Goal: Transaction & Acquisition: Subscribe to service/newsletter

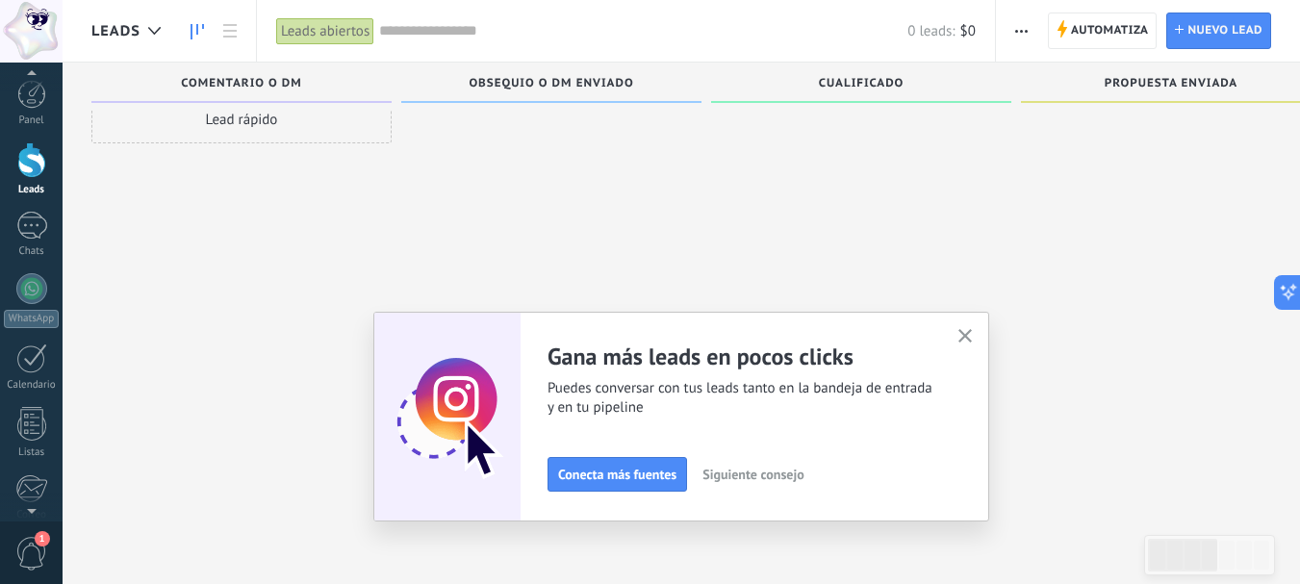
click at [39, 177] on div at bounding box center [31, 160] width 29 height 36
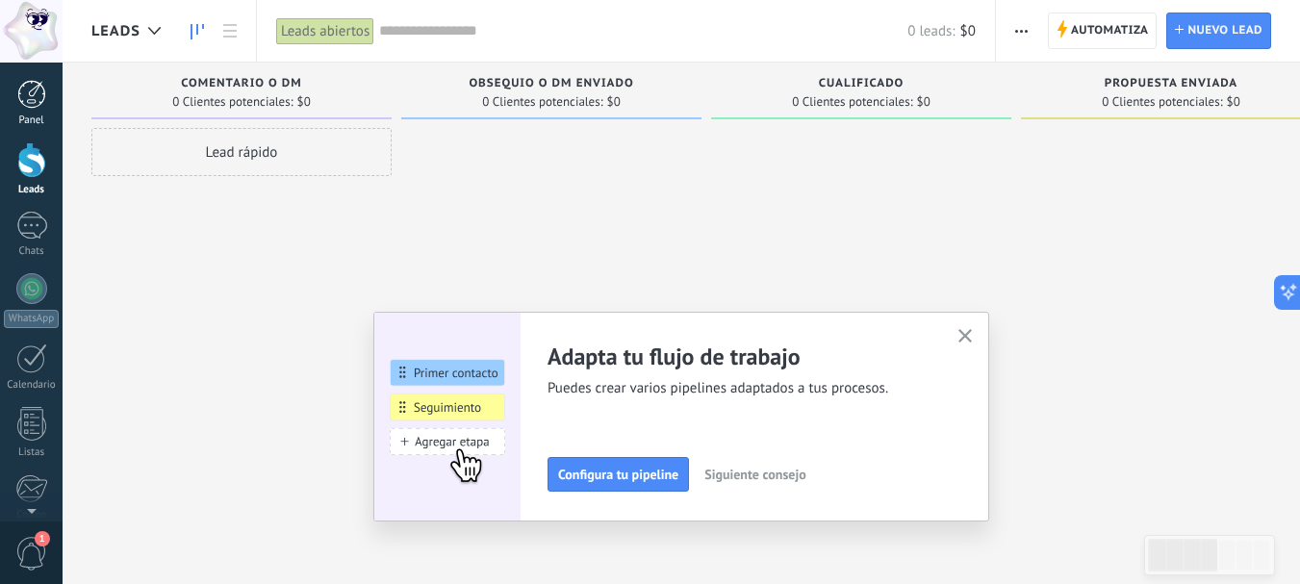
click at [17, 89] on div at bounding box center [31, 94] width 29 height 29
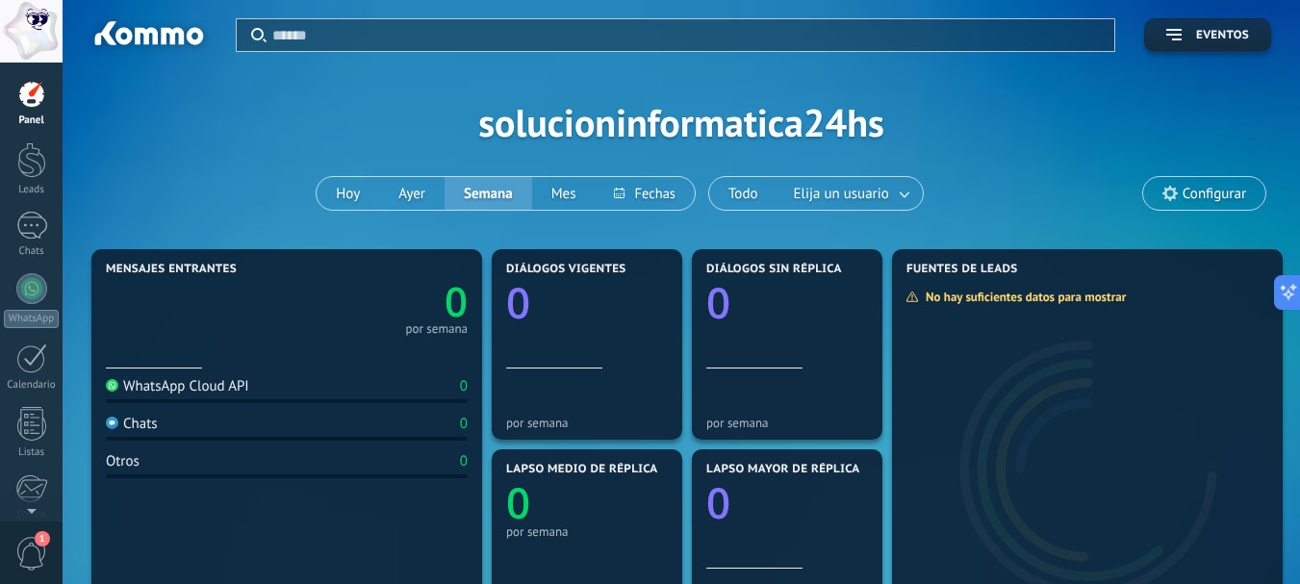
click at [1214, 200] on span "Configurar" at bounding box center [1215, 194] width 64 height 16
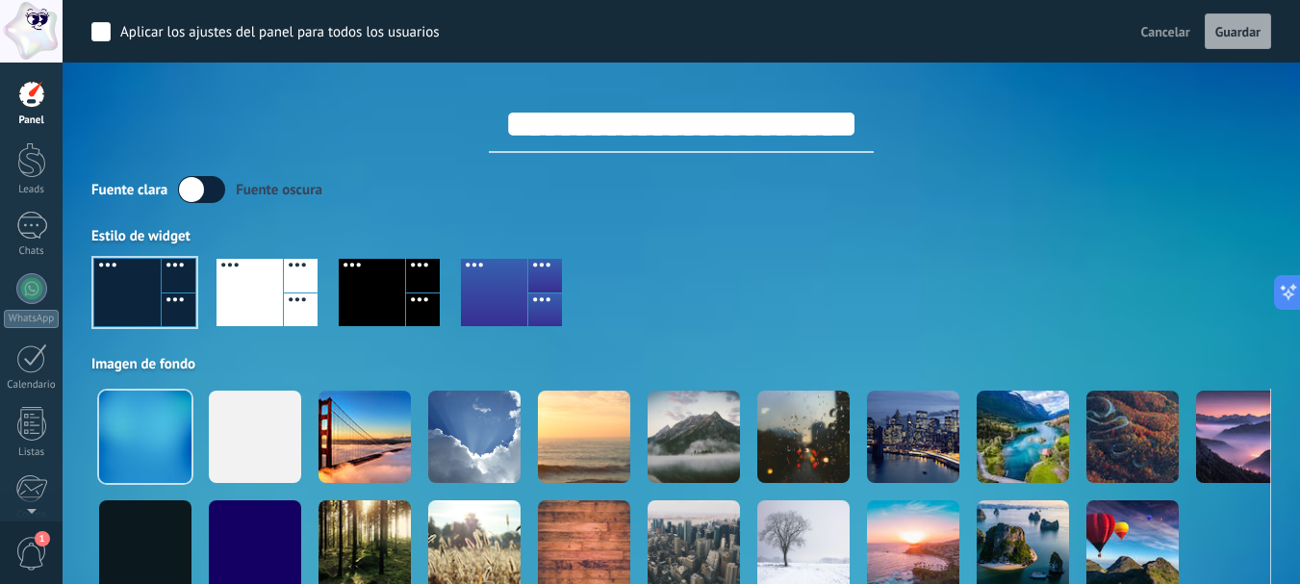
click at [479, 278] on div at bounding box center [494, 292] width 66 height 67
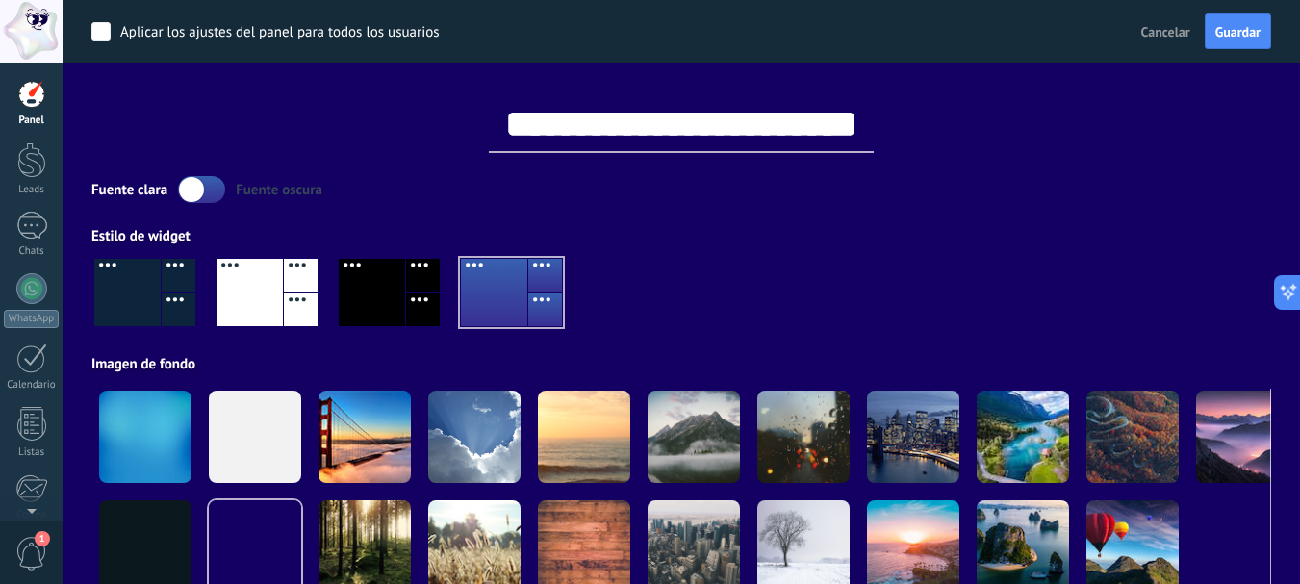
click at [413, 294] on div at bounding box center [423, 311] width 34 height 34
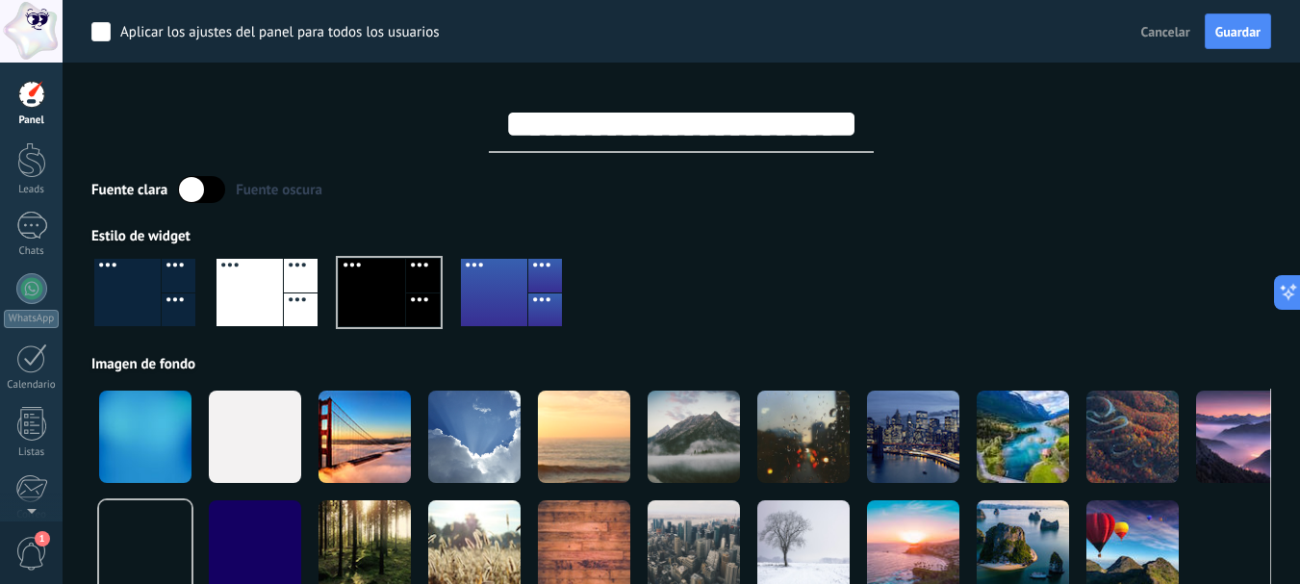
click at [239, 309] on div at bounding box center [250, 292] width 66 height 67
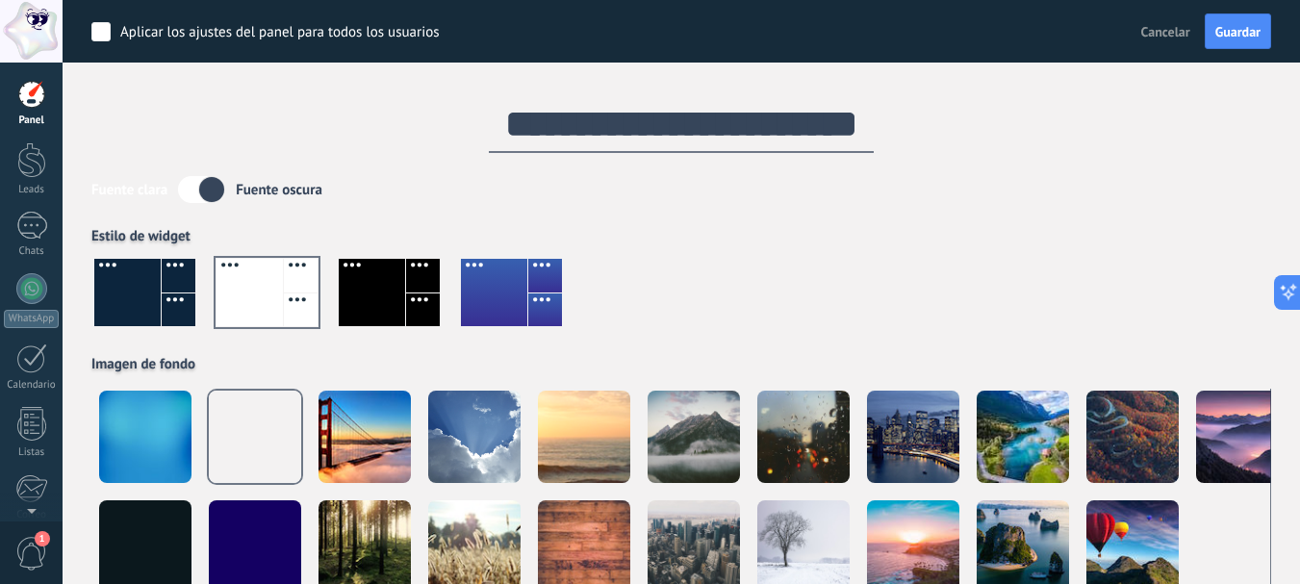
click at [170, 296] on div at bounding box center [179, 311] width 34 height 34
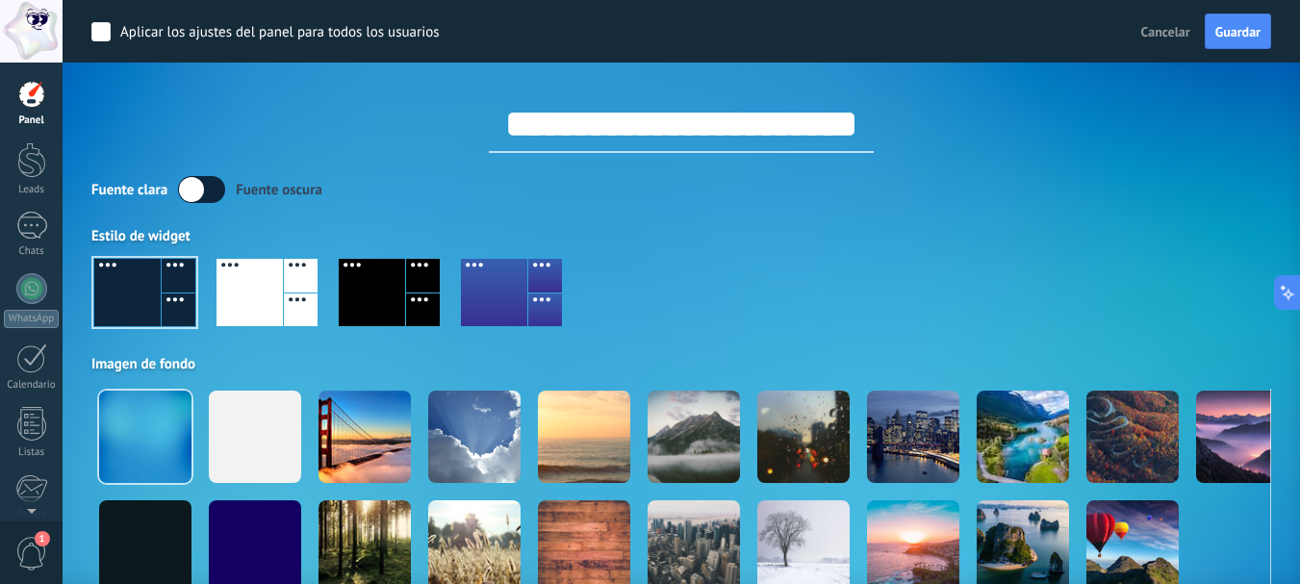
click at [239, 447] on div at bounding box center [255, 437] width 92 height 92
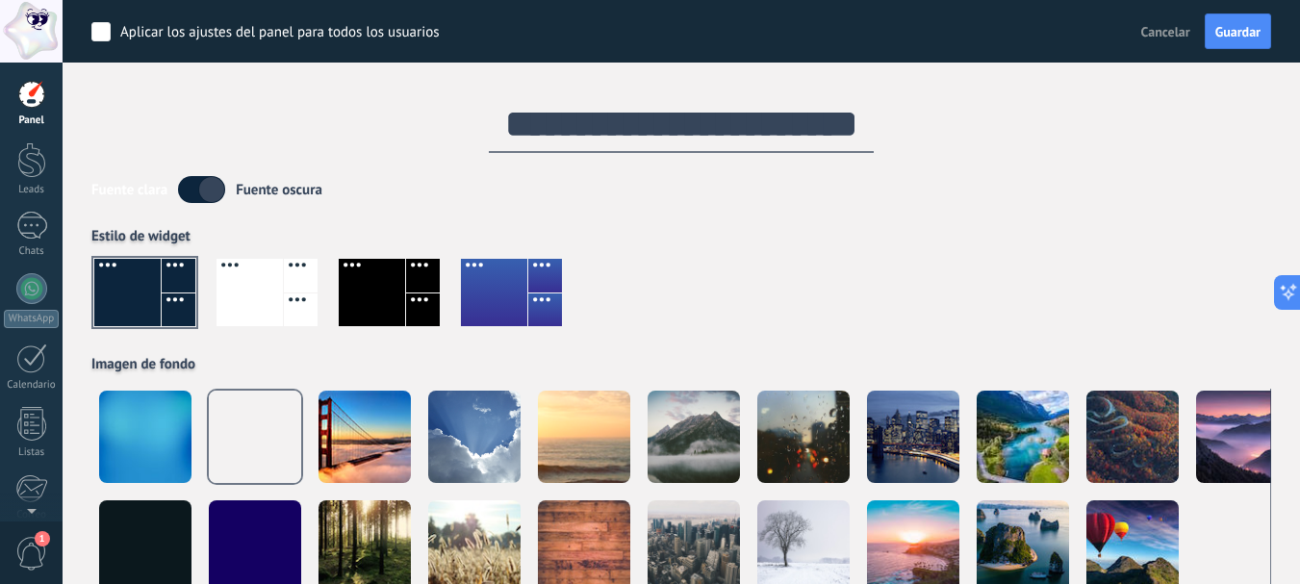
click at [368, 313] on div at bounding box center [372, 292] width 66 height 67
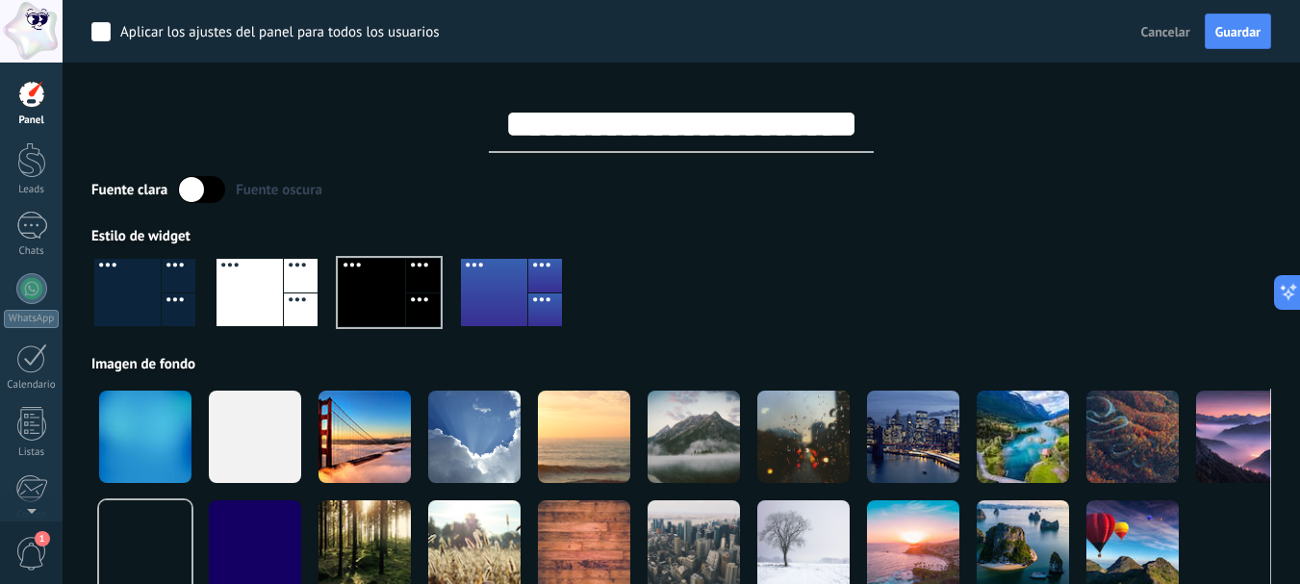
click at [235, 431] on div at bounding box center [255, 437] width 92 height 92
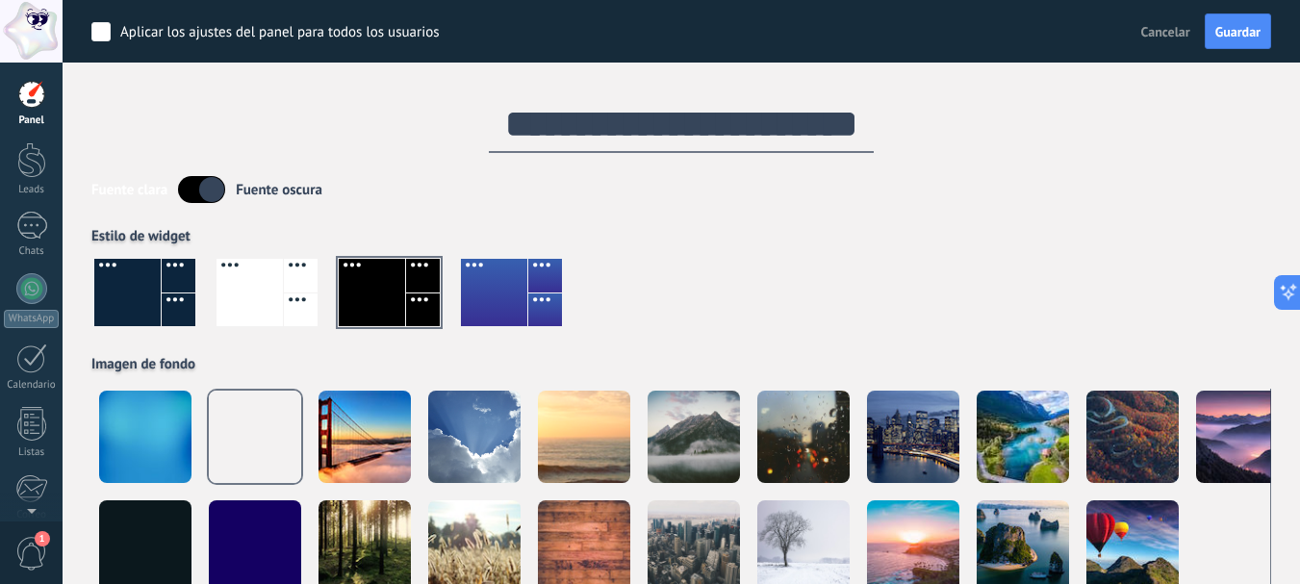
click at [170, 308] on div at bounding box center [179, 311] width 34 height 34
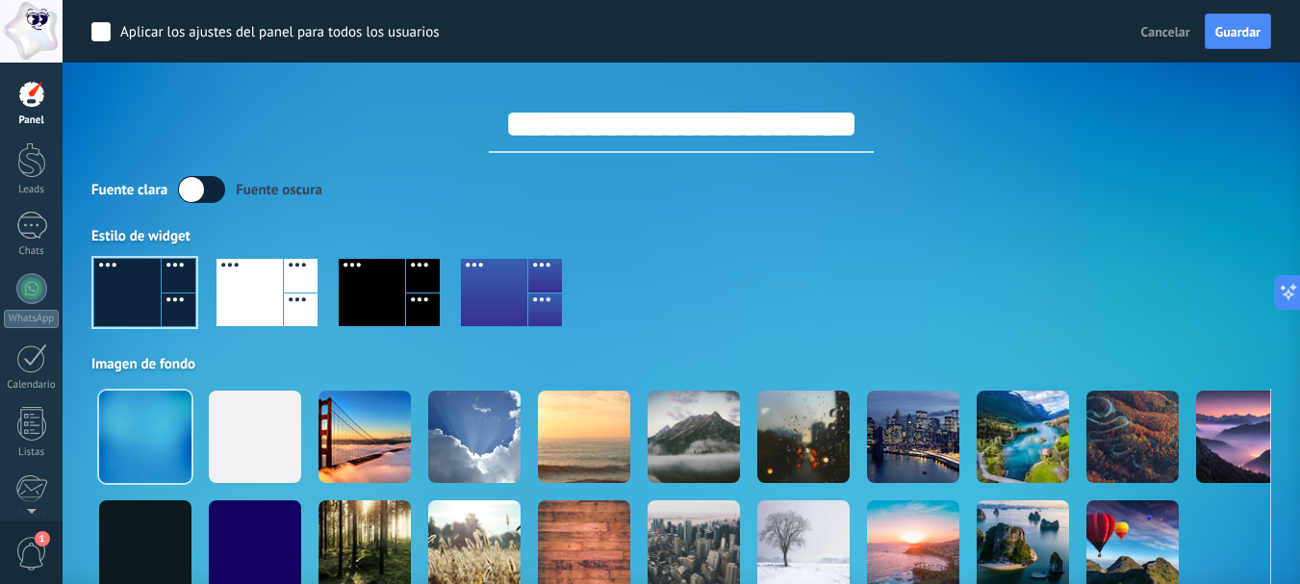
scroll to position [96, 0]
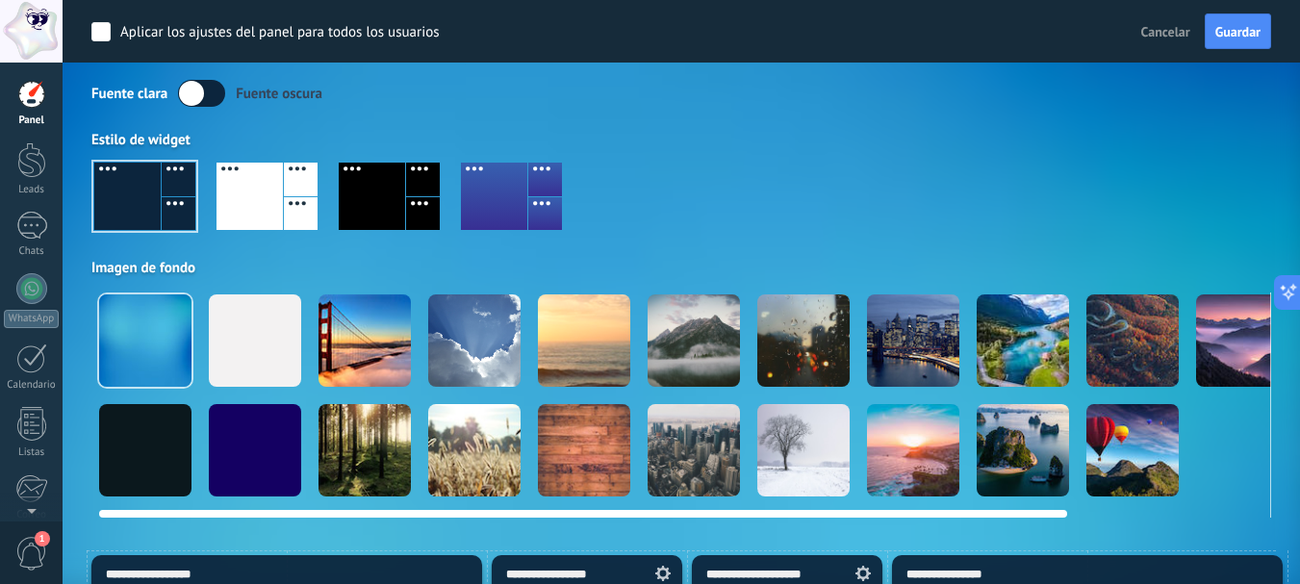
click at [379, 325] on div at bounding box center [365, 340] width 92 height 92
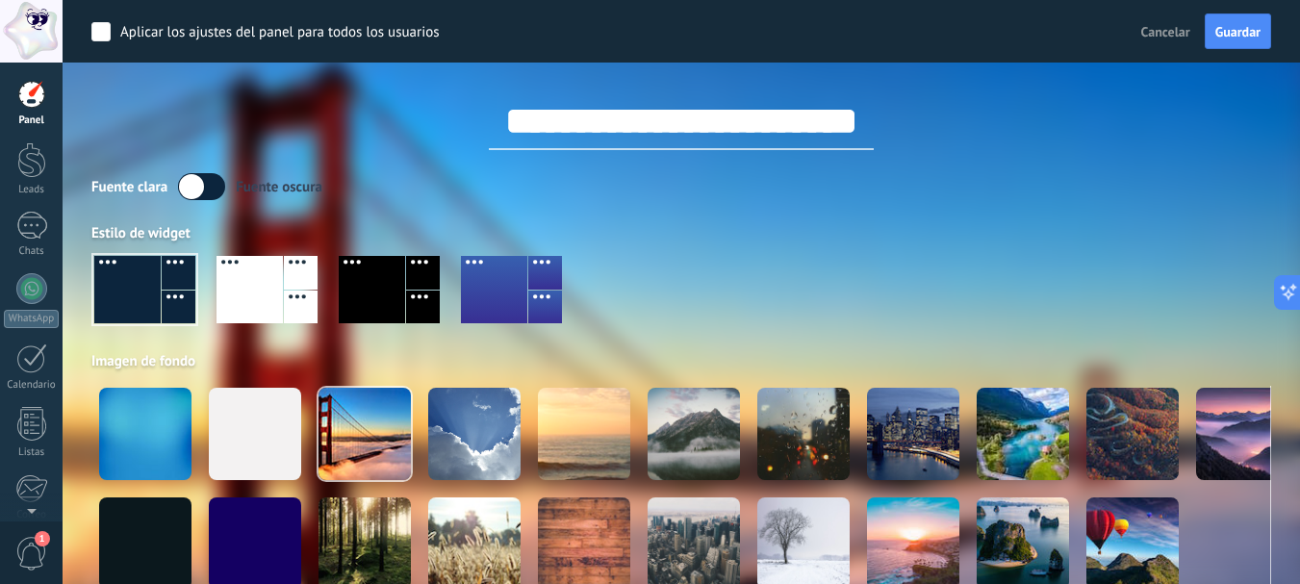
scroll to position [0, 0]
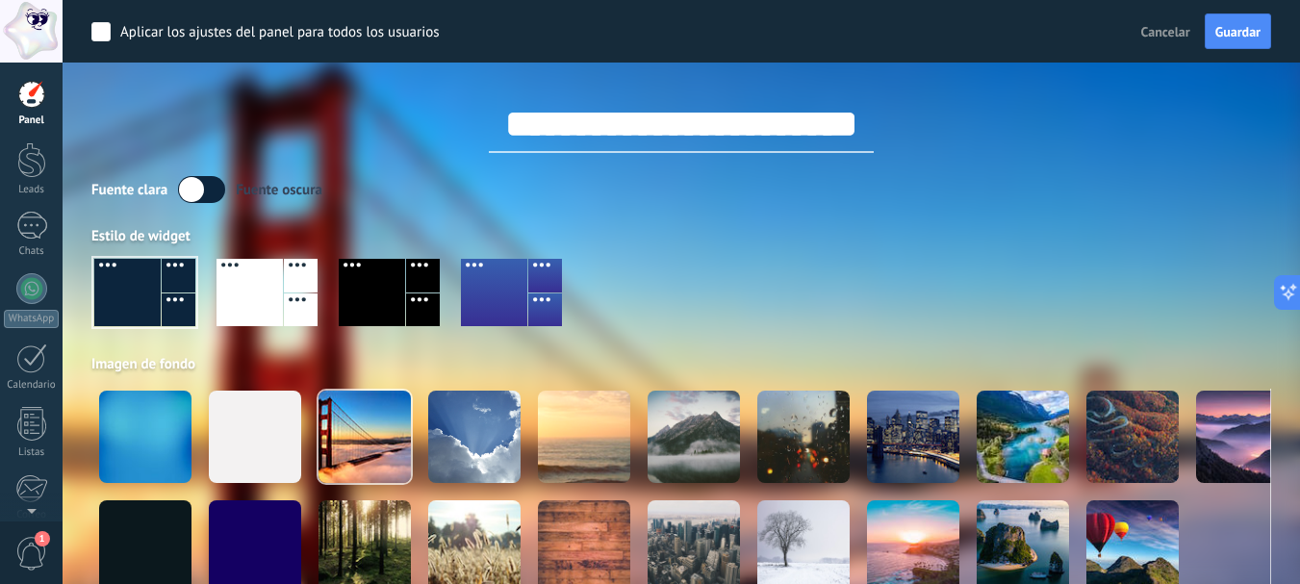
click at [214, 187] on label at bounding box center [201, 189] width 47 height 27
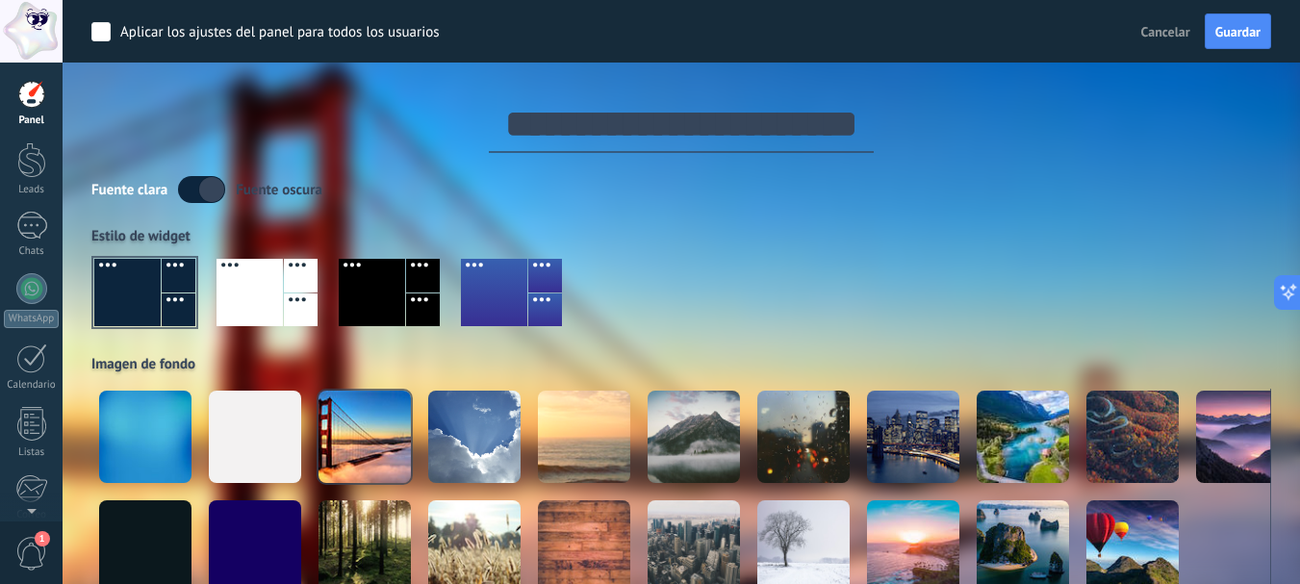
click at [200, 199] on label at bounding box center [201, 189] width 47 height 27
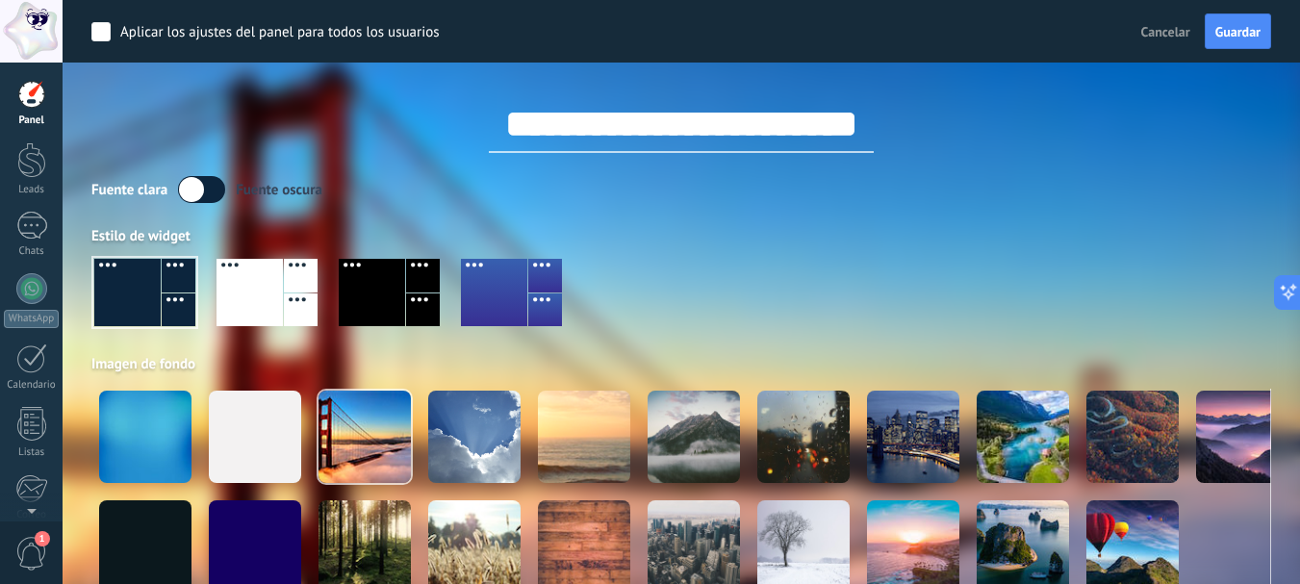
click at [199, 199] on label at bounding box center [201, 189] width 47 height 27
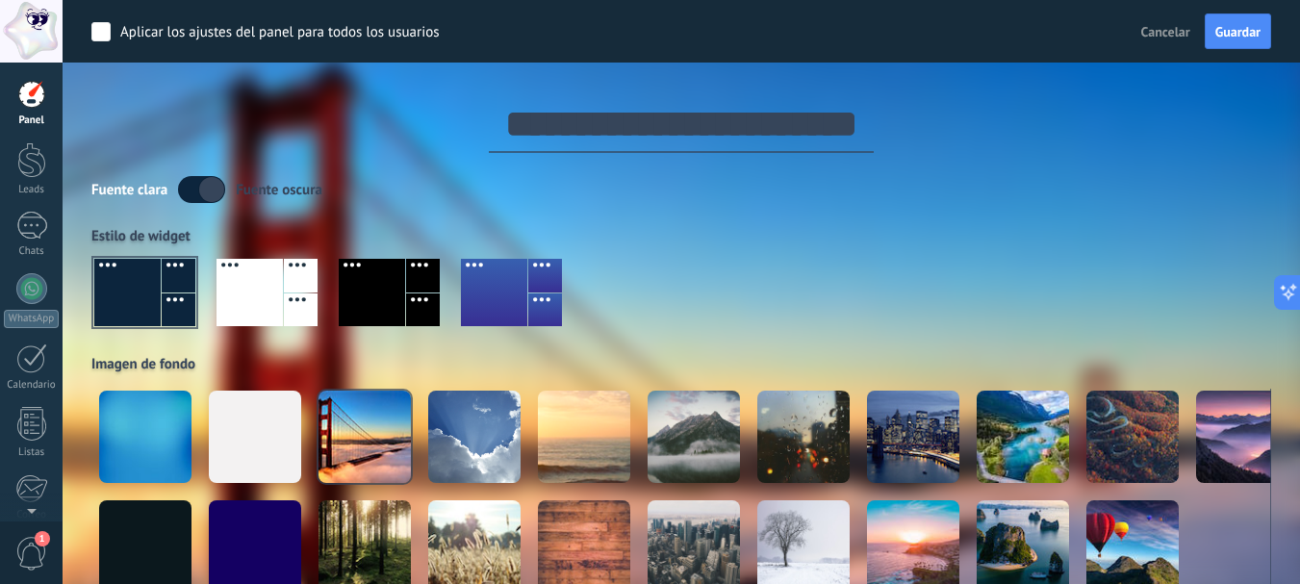
click at [199, 199] on label at bounding box center [201, 189] width 47 height 27
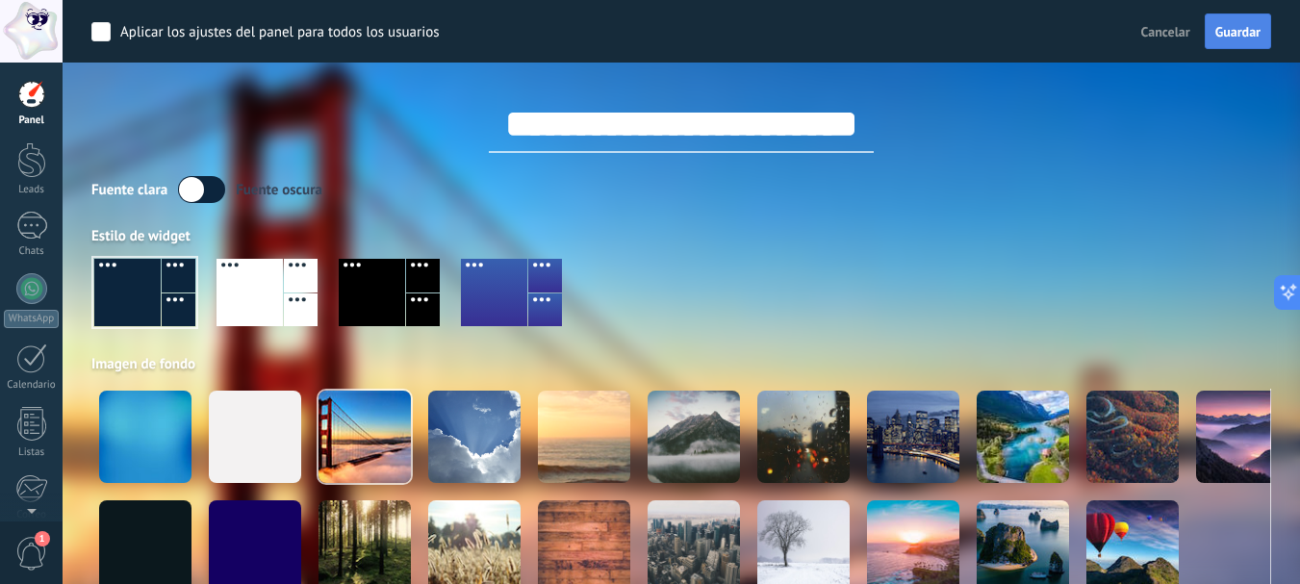
click at [1253, 26] on span "Guardar" at bounding box center [1237, 31] width 45 height 13
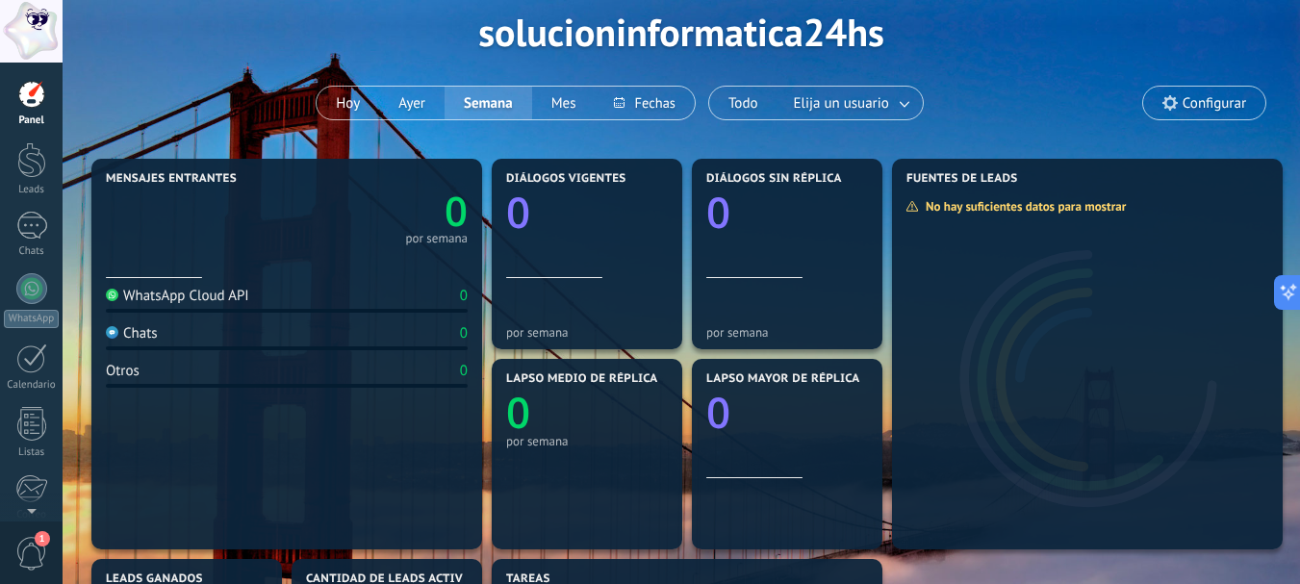
scroll to position [96, 0]
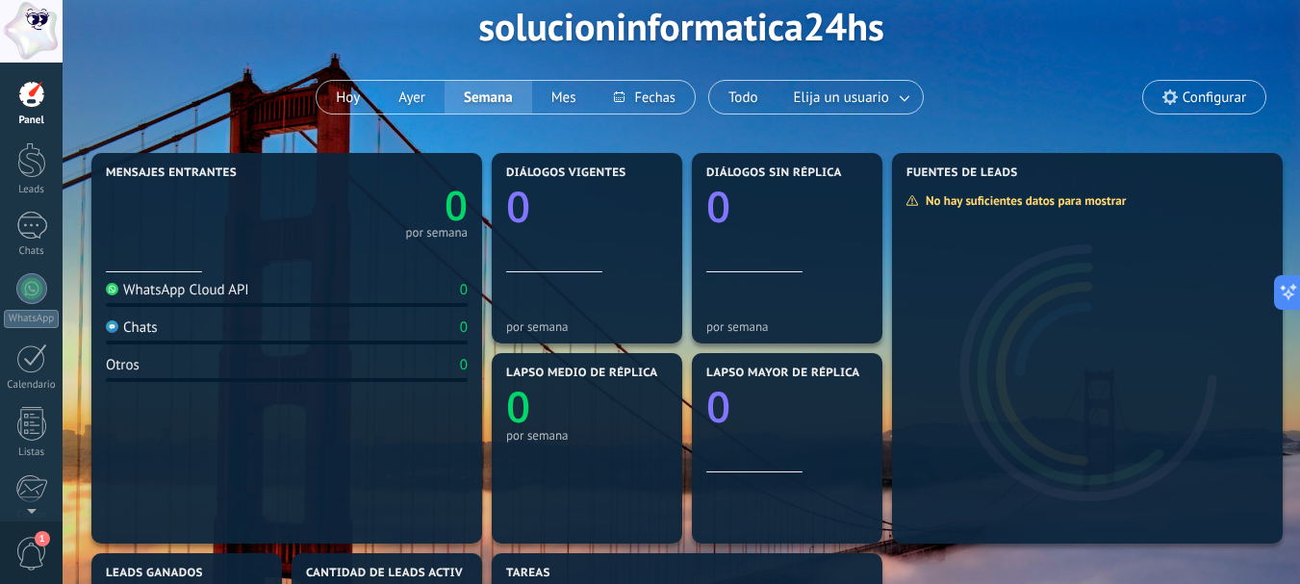
click at [38, 33] on div at bounding box center [31, 31] width 63 height 63
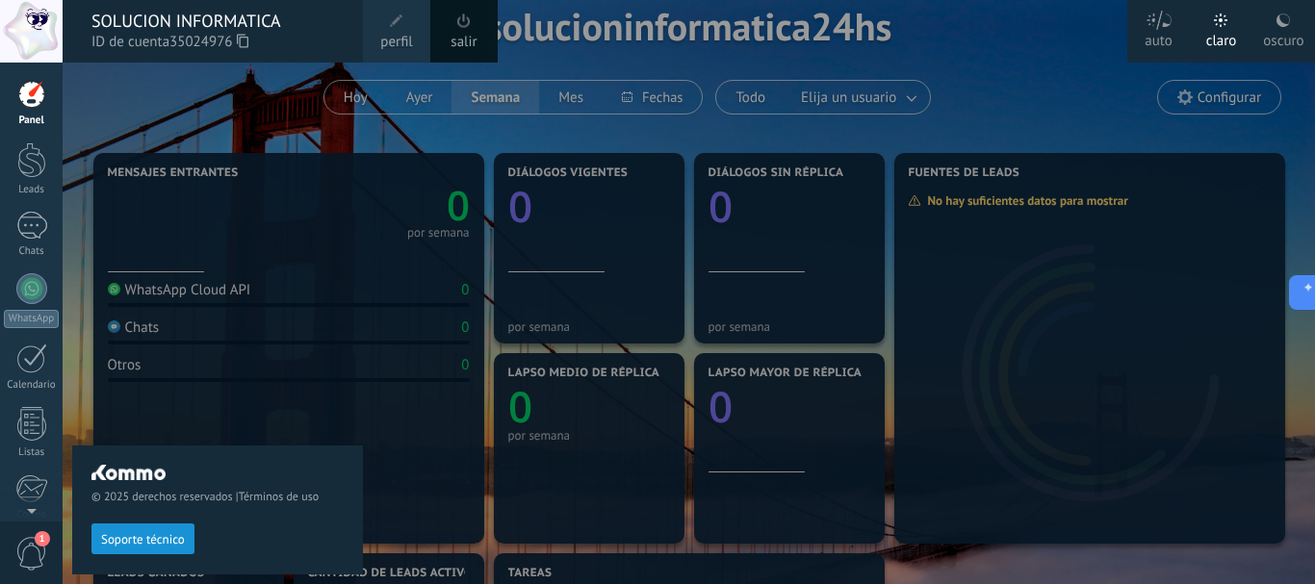
click at [159, 24] on div "SOLUCION INFORMATICA" at bounding box center [217, 21] width 252 height 21
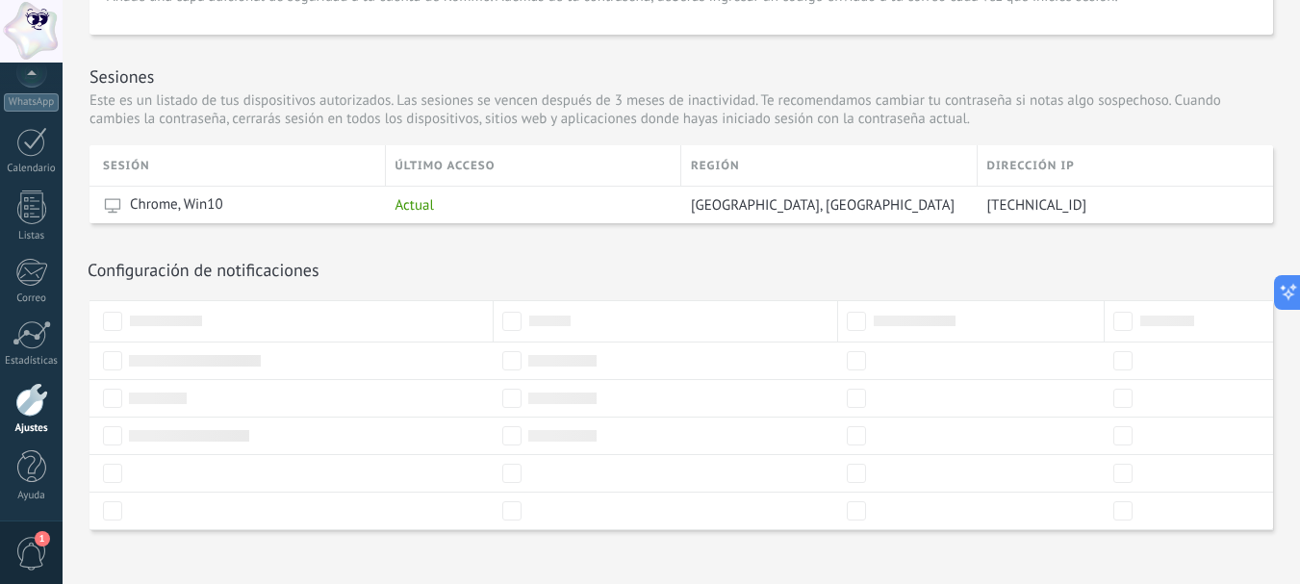
scroll to position [612, 0]
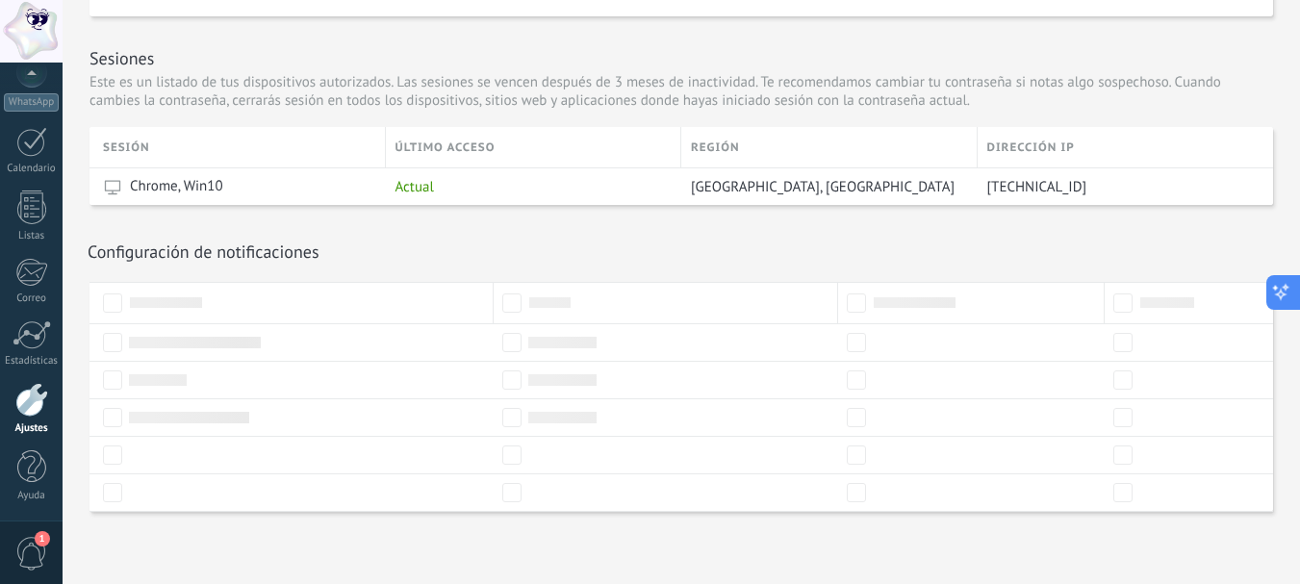
click at [1282, 294] on icon at bounding box center [1281, 292] width 20 height 20
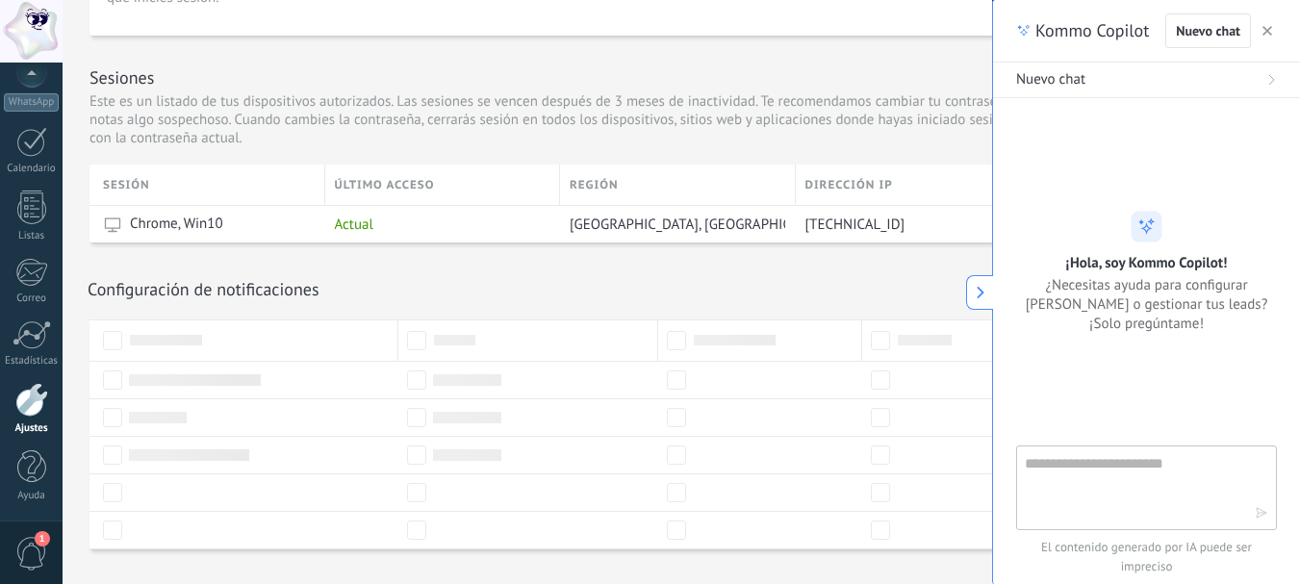
click at [1169, 472] on textarea at bounding box center [1133, 486] width 217 height 69
type textarea "**********"
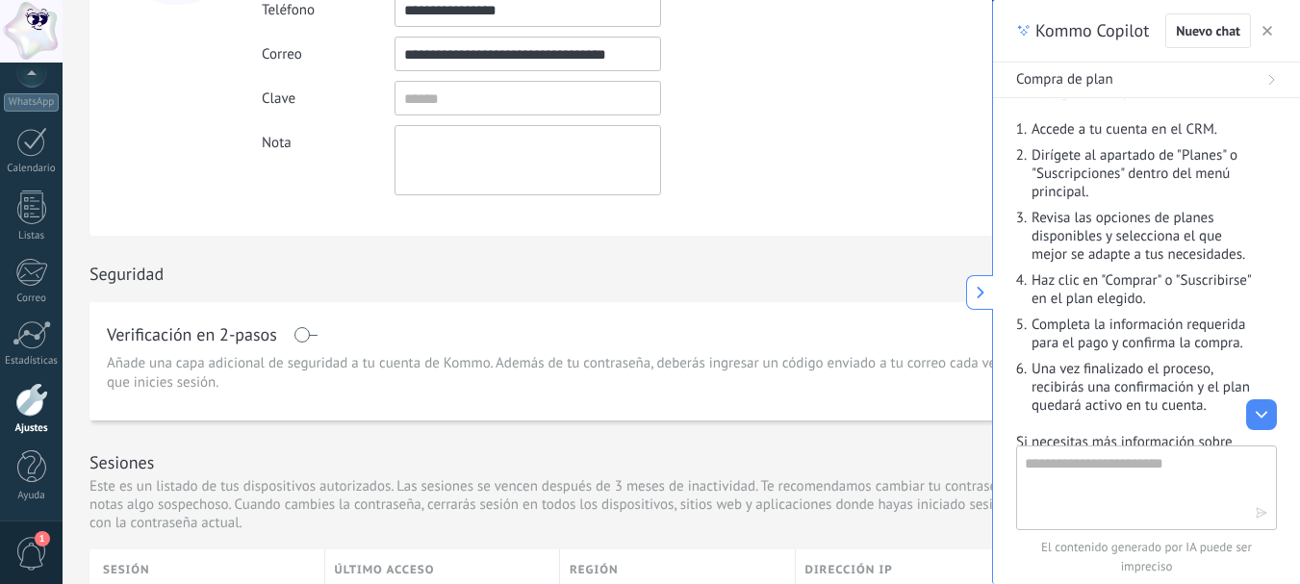
scroll to position [61, 0]
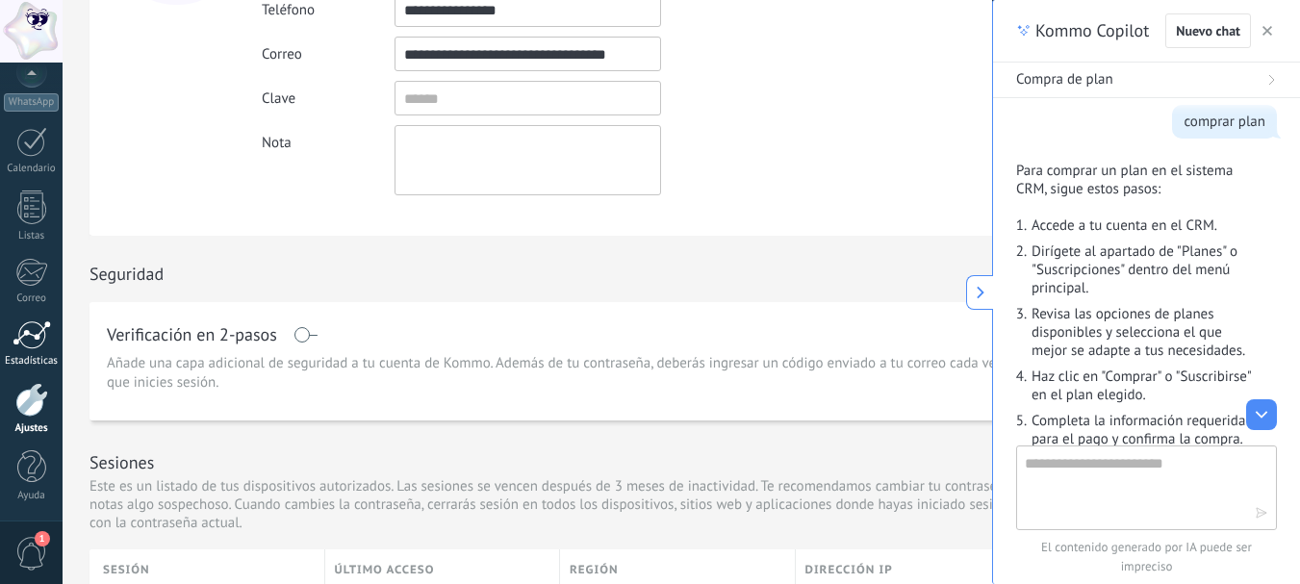
click at [43, 337] on div at bounding box center [32, 334] width 38 height 29
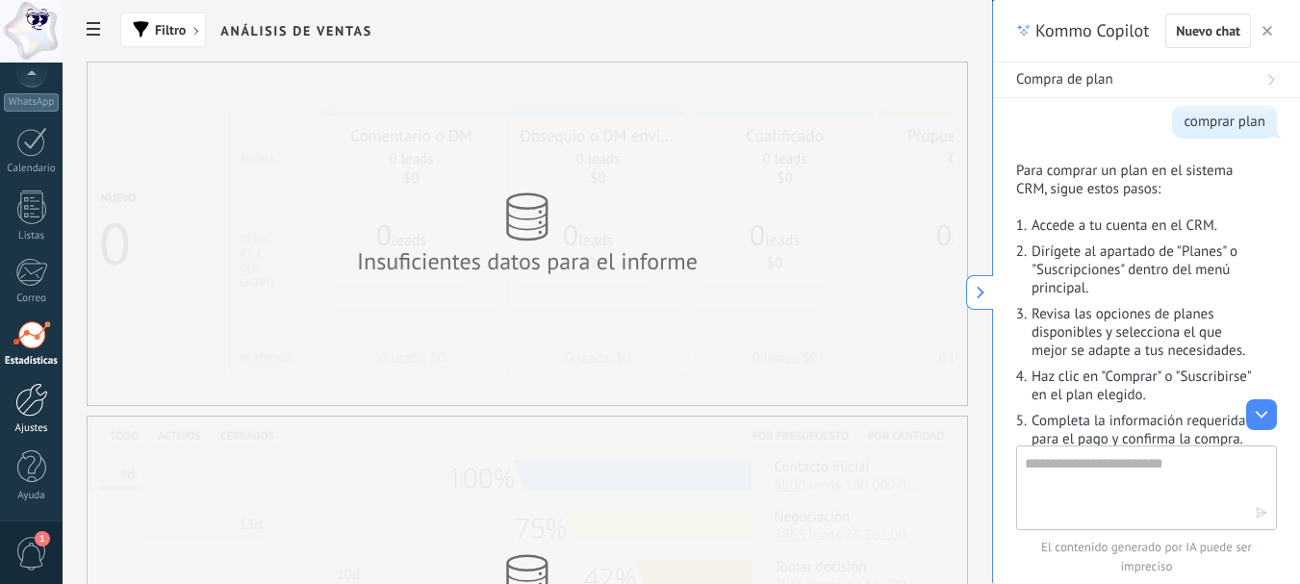
click at [24, 411] on div at bounding box center [31, 400] width 33 height 34
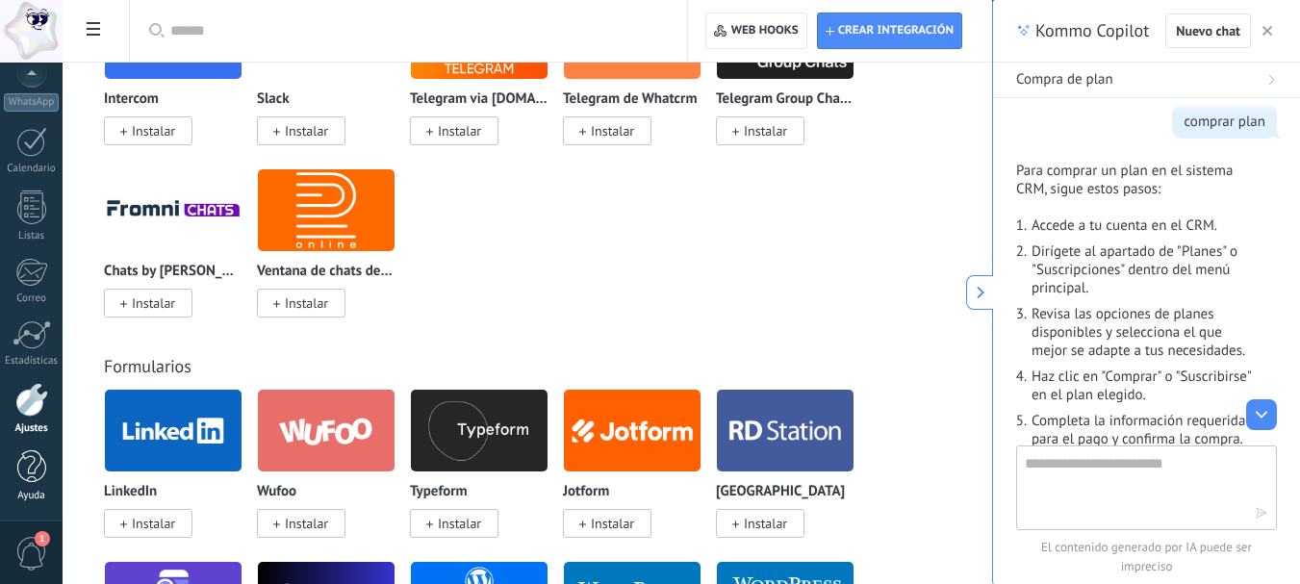
scroll to position [2021, 0]
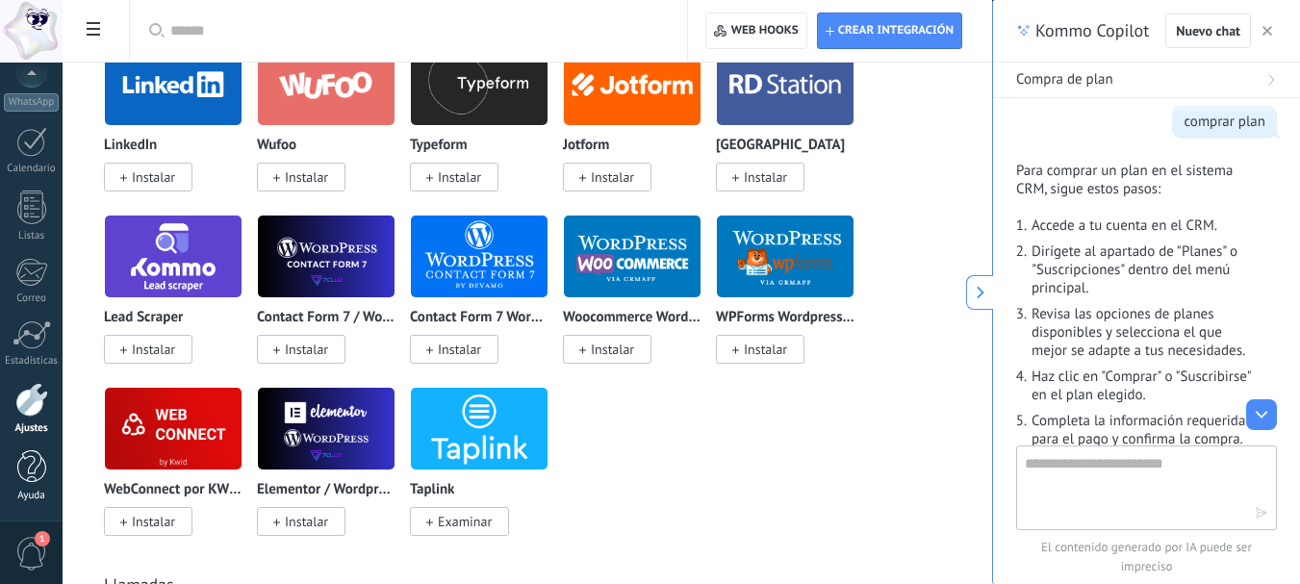
click at [34, 480] on div at bounding box center [31, 467] width 29 height 34
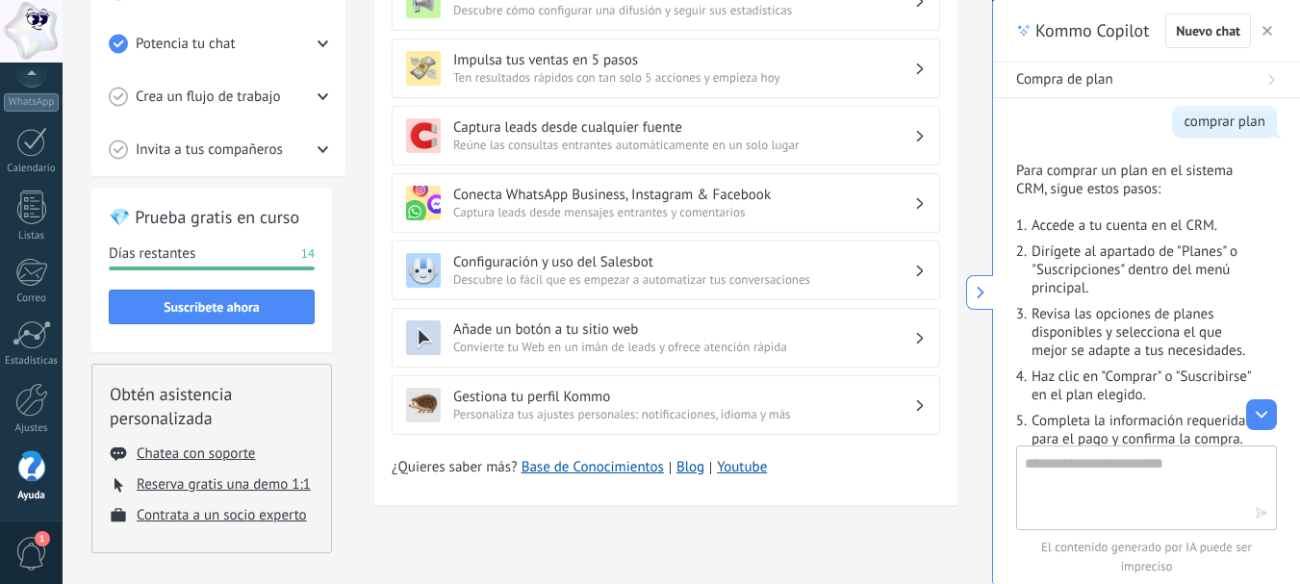
scroll to position [707, 0]
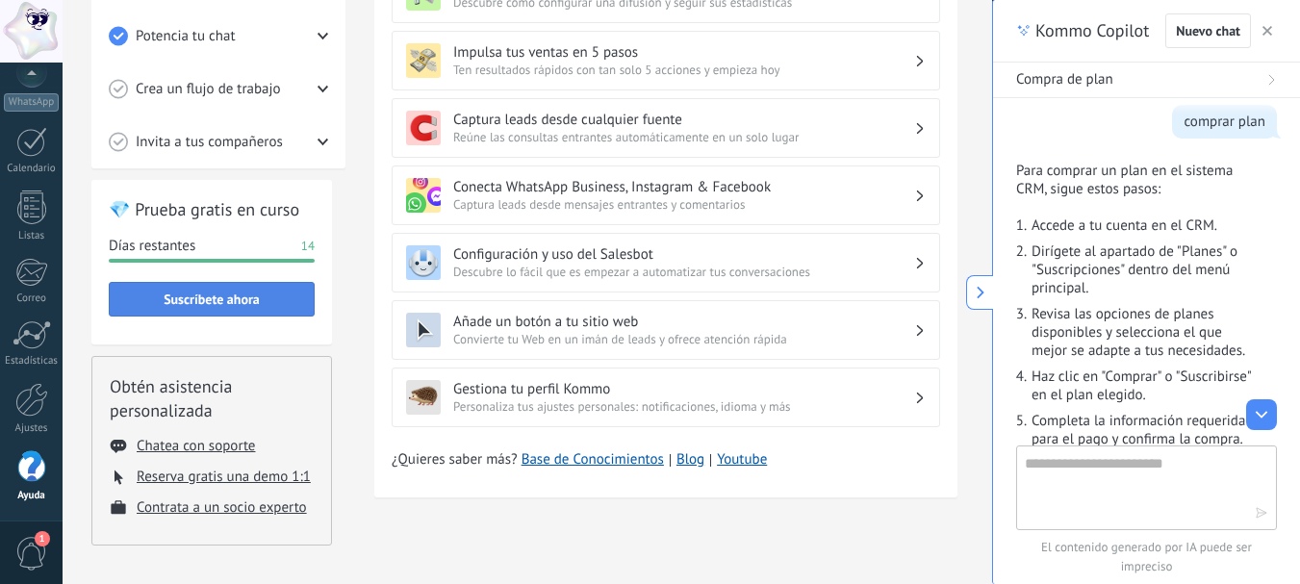
click at [277, 301] on span "Suscríbete ahora" at bounding box center [211, 299] width 185 height 13
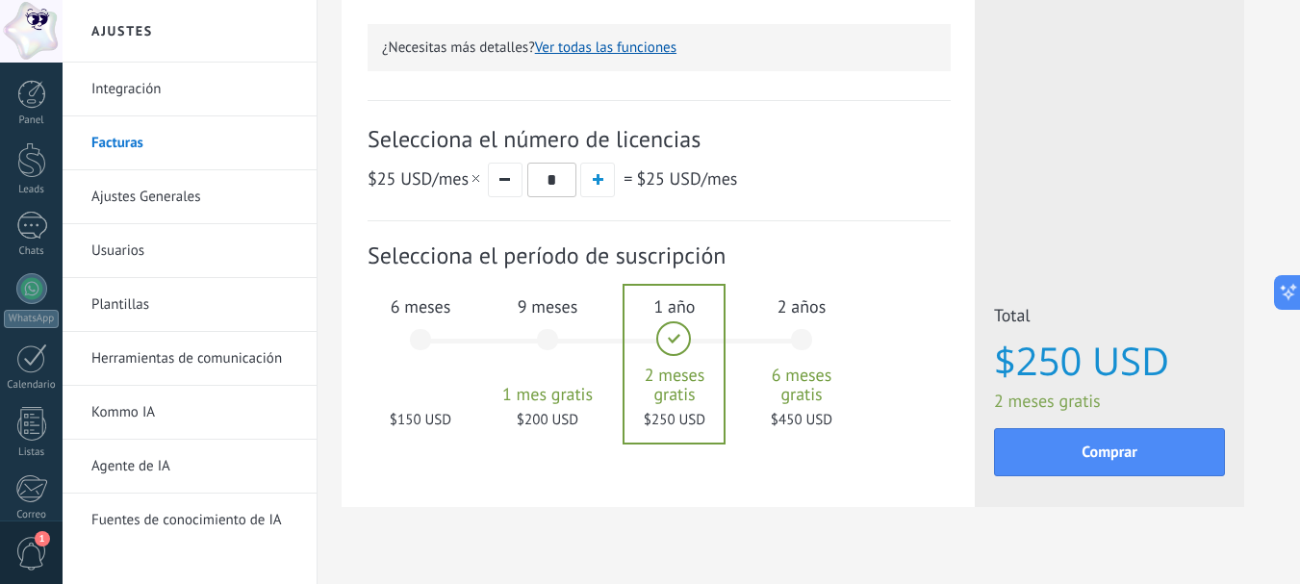
scroll to position [649, 0]
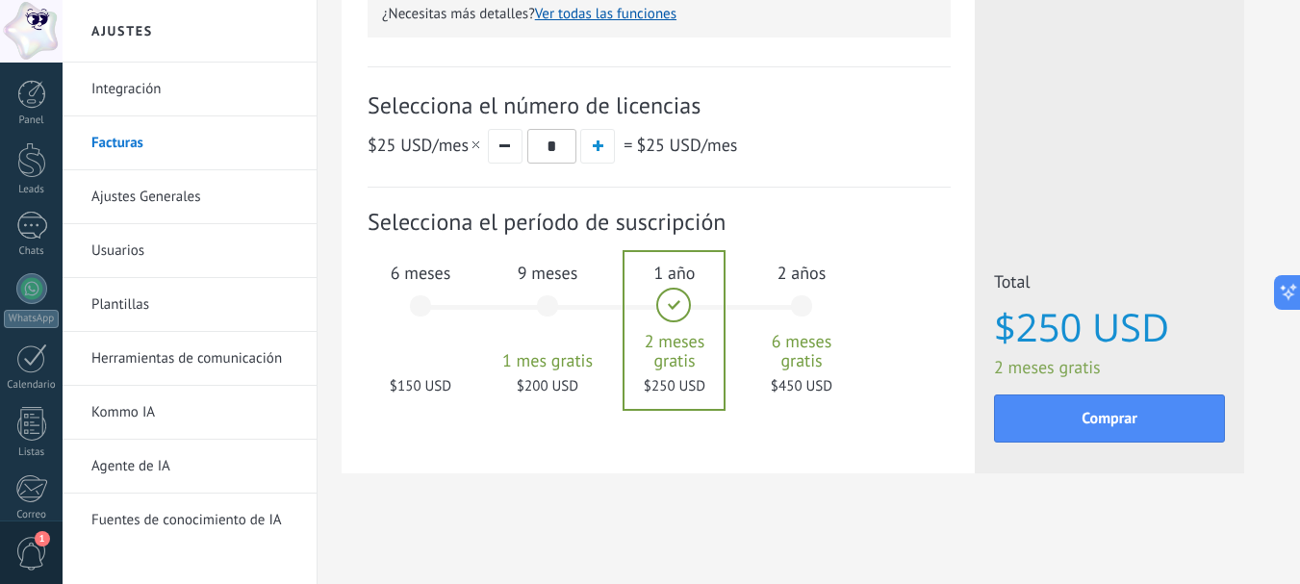
click at [420, 302] on div "6 meses $150 USD" at bounding box center [421, 315] width 104 height 136
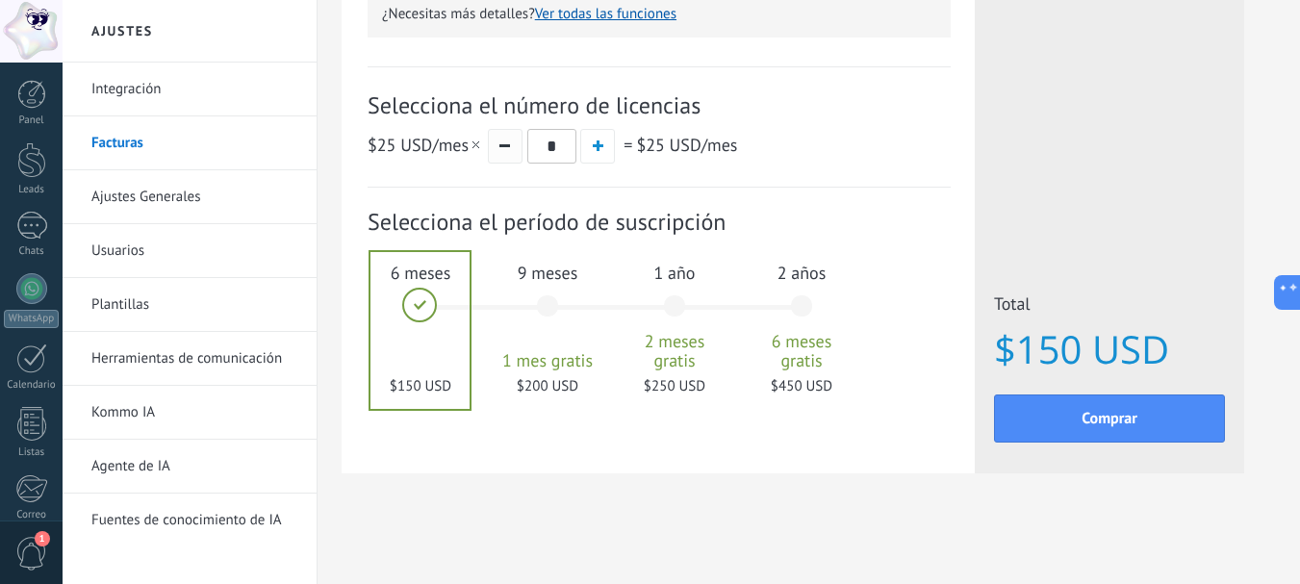
click at [508, 154] on button "button" at bounding box center [505, 146] width 35 height 35
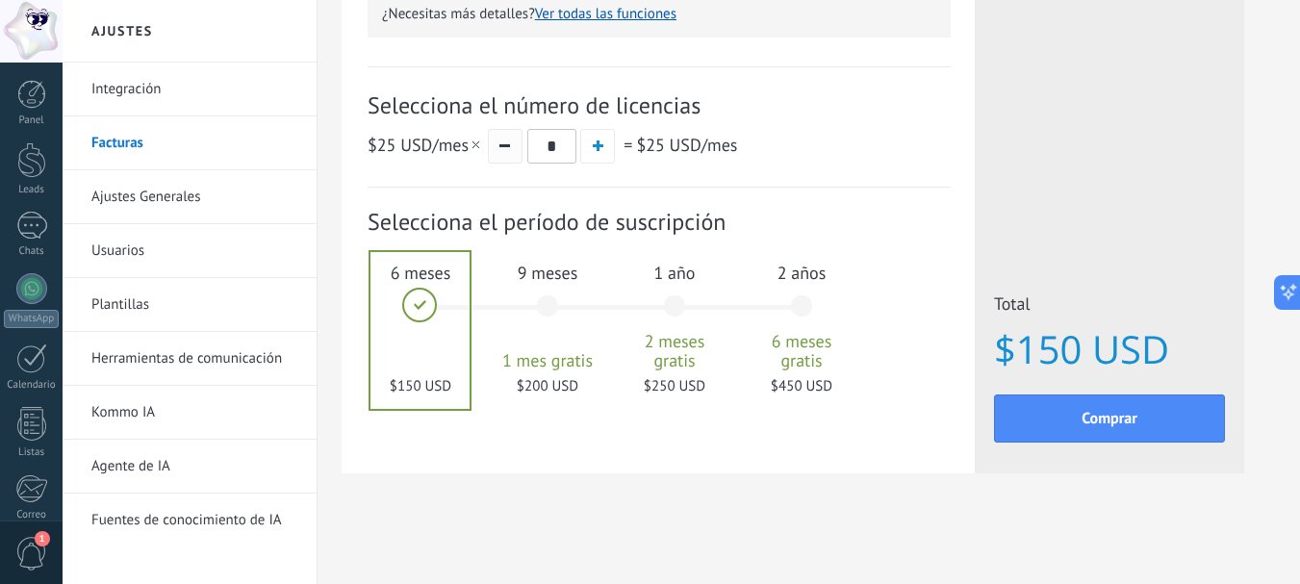
click at [508, 154] on button "button" at bounding box center [505, 146] width 35 height 35
click at [422, 301] on div at bounding box center [419, 330] width 99 height 157
click at [604, 143] on button "button" at bounding box center [597, 146] width 35 height 35
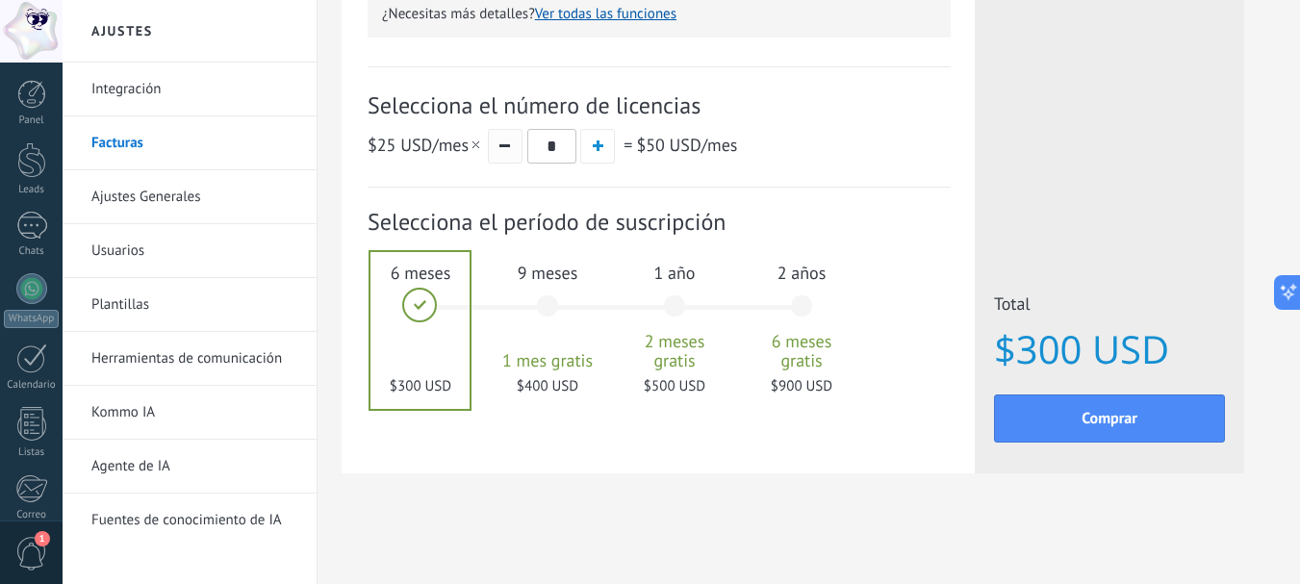
click at [505, 157] on button "button" at bounding box center [505, 146] width 35 height 35
type input "*"
click at [1191, 424] on button "Comprar" at bounding box center [1109, 419] width 231 height 48
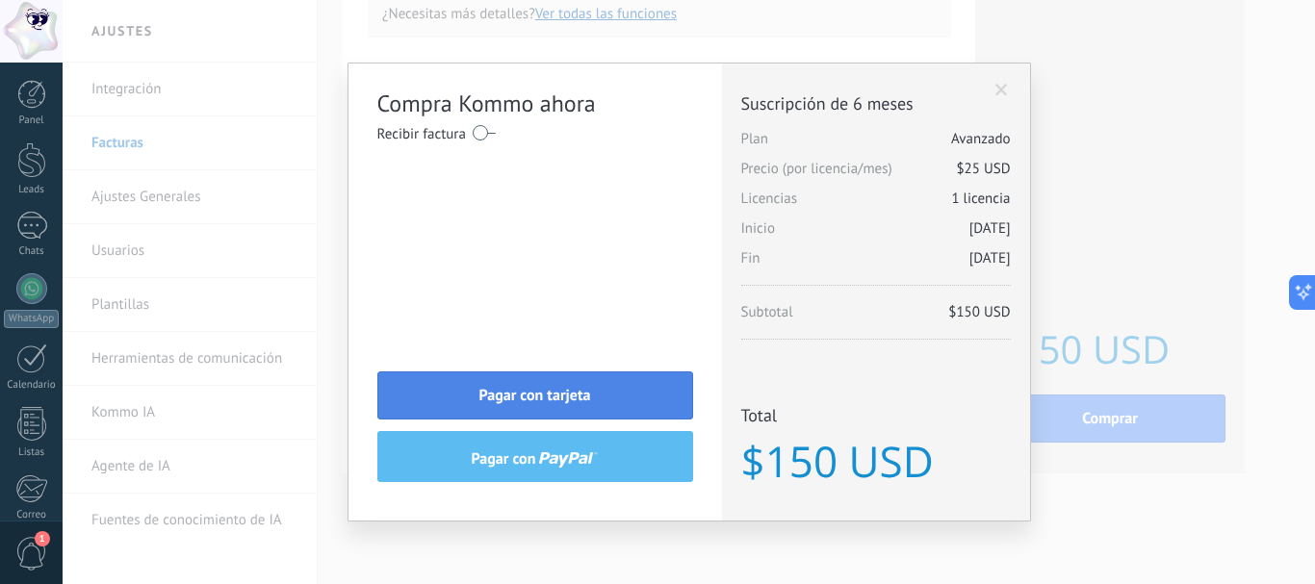
click at [568, 395] on span "Pagar con tarjeta" at bounding box center [535, 395] width 112 height 13
